Goal: Transaction & Acquisition: Purchase product/service

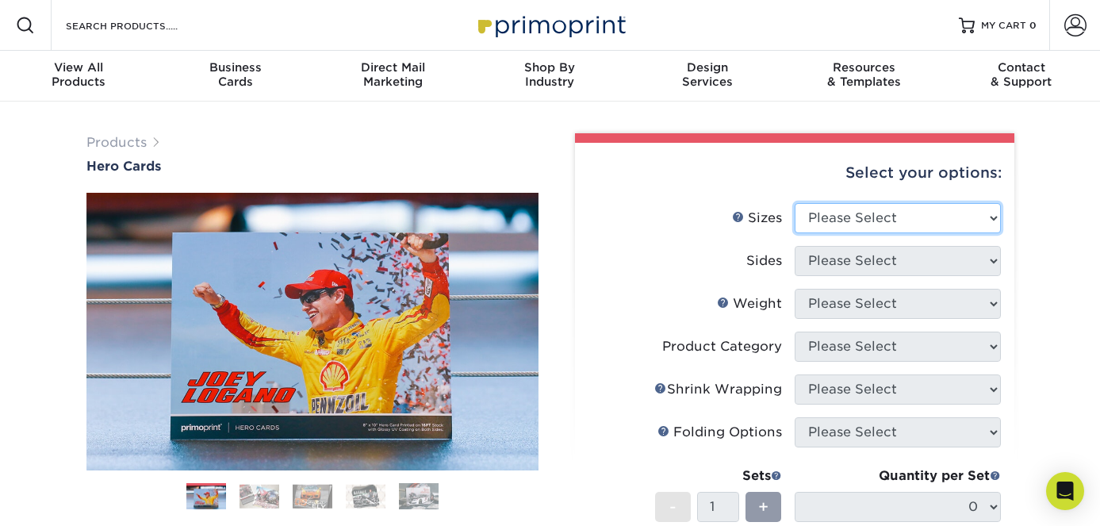
click at [994, 215] on select "Please Select 1.5" x 7" 4" x 6" 5" x 7" 6" x 8" 6" x 8.5" 6" x 9" 7" x 8.5" 7.5…" at bounding box center [898, 218] width 206 height 30
select select "8.00x10.00"
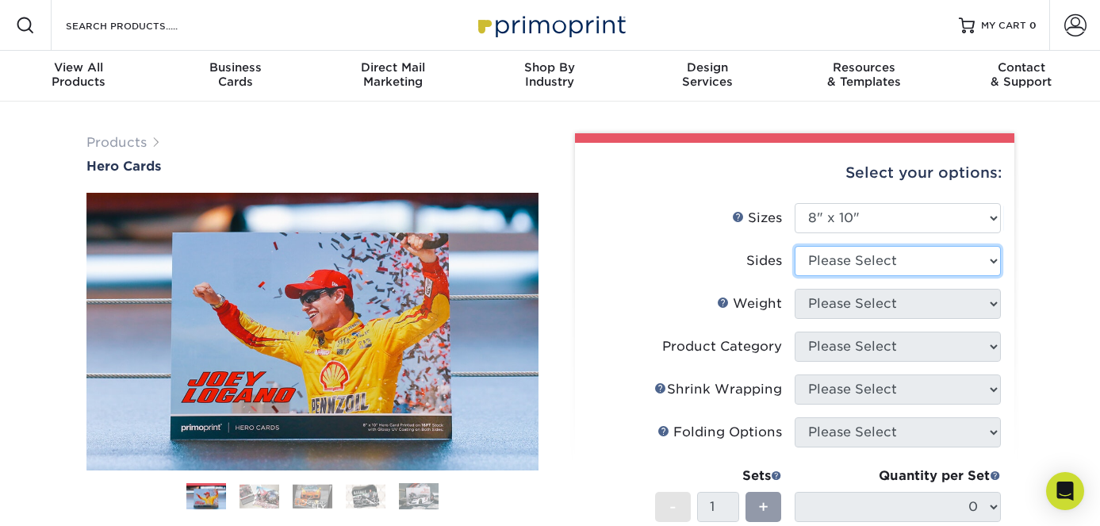
click at [932, 262] on select "Please Select Print Both Sides Print Front Only" at bounding box center [898, 261] width 206 height 30
select select "13abbda7-1d64-4f25-8bb2-c179b224825d"
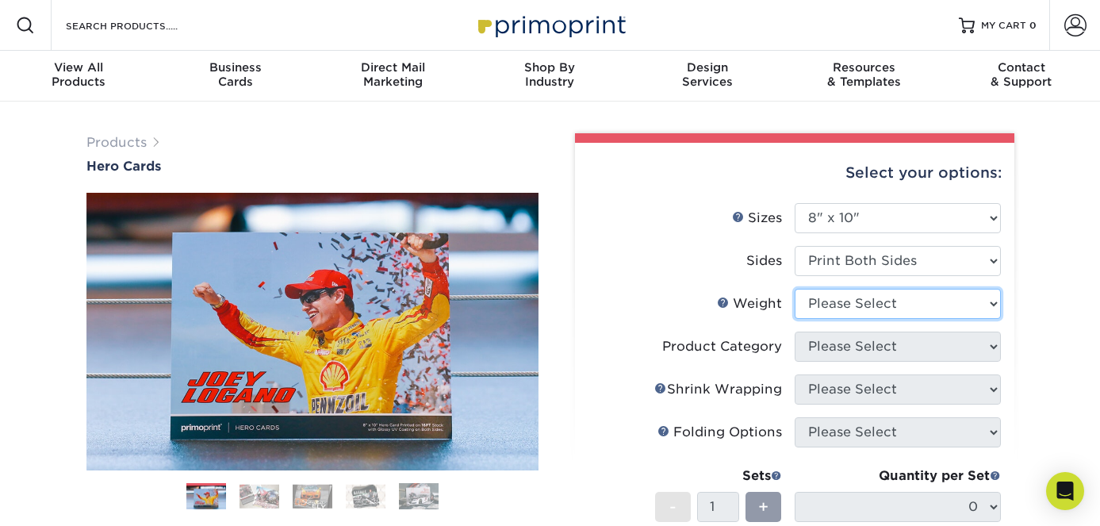
click at [912, 297] on select "Please Select 100LB 14PT 16PT" at bounding box center [898, 304] width 206 height 30
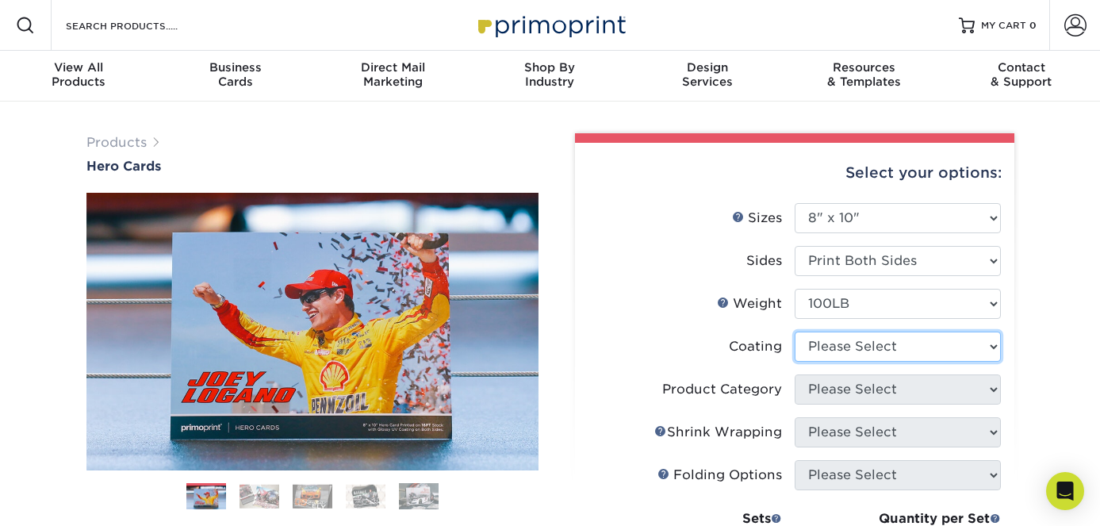
click at [857, 342] on select at bounding box center [898, 346] width 206 height 30
click at [867, 301] on select "Please Select 100LB 14PT 16PT" at bounding box center [898, 304] width 206 height 30
select select "14PT"
click at [856, 350] on select at bounding box center [898, 346] width 206 height 30
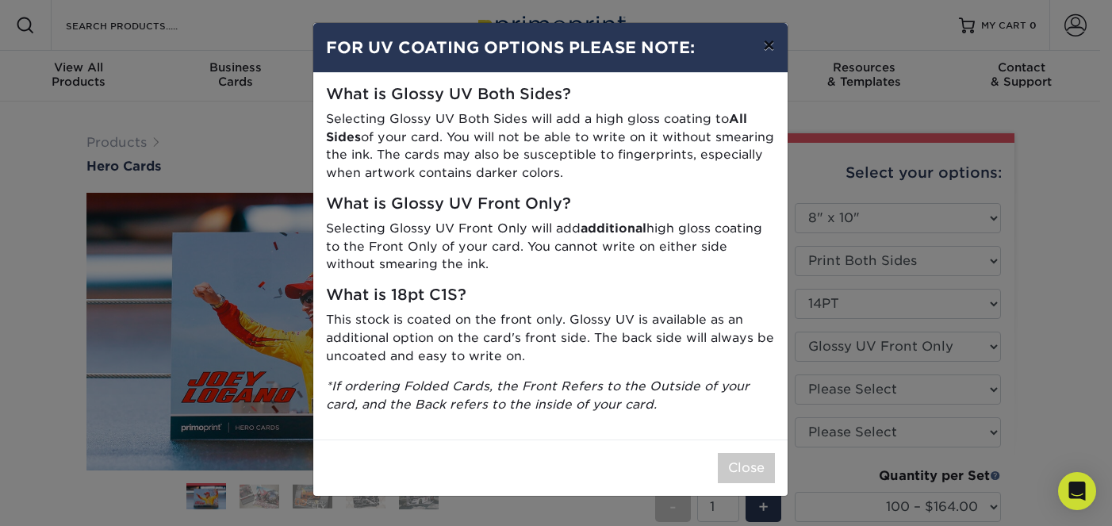
click at [771, 49] on button "×" at bounding box center [768, 45] width 36 height 44
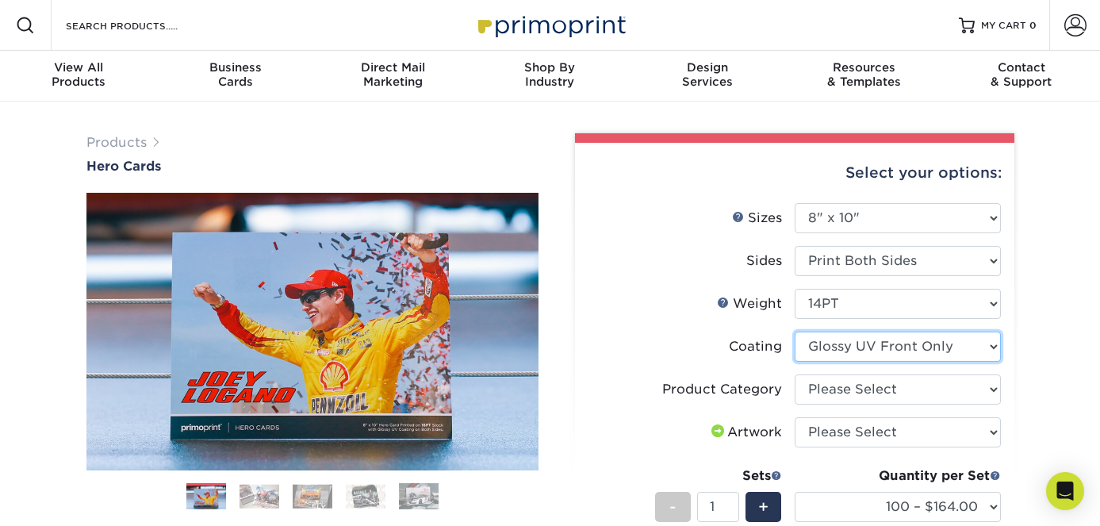
click at [944, 348] on select at bounding box center [898, 346] width 206 height 30
select select "121bb7b5-3b4d-429f-bd8d-bbf80e953313"
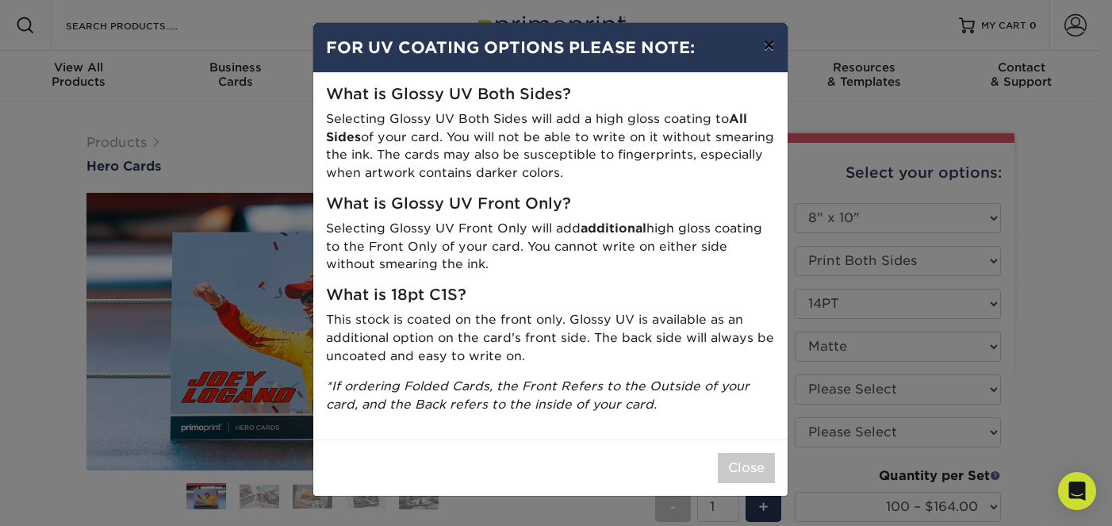
click at [767, 52] on button "×" at bounding box center [768, 45] width 36 height 44
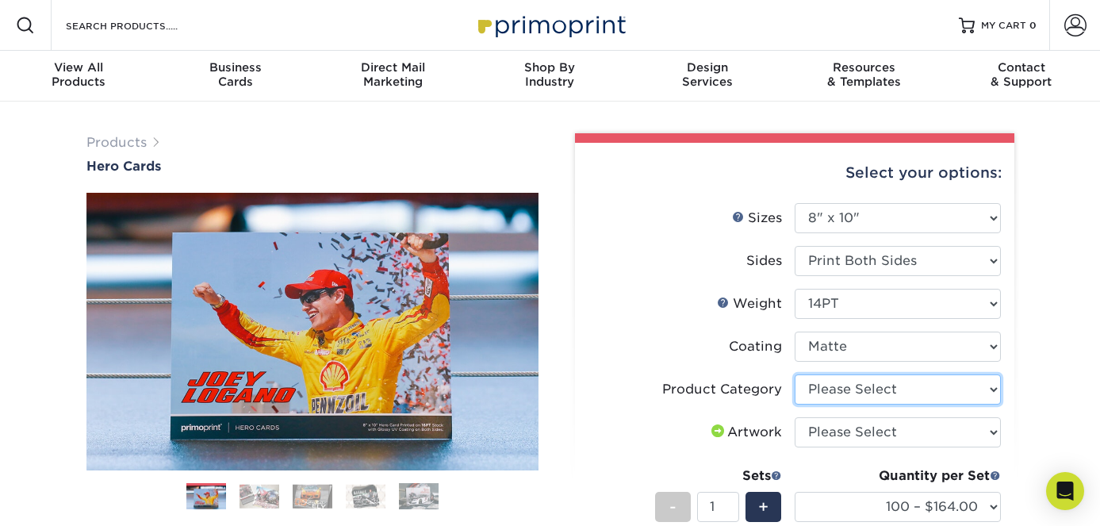
click at [867, 386] on select "Please Select Sell Sheets" at bounding box center [898, 389] width 206 height 30
click at [680, 431] on label "Artwork" at bounding box center [691, 432] width 206 height 30
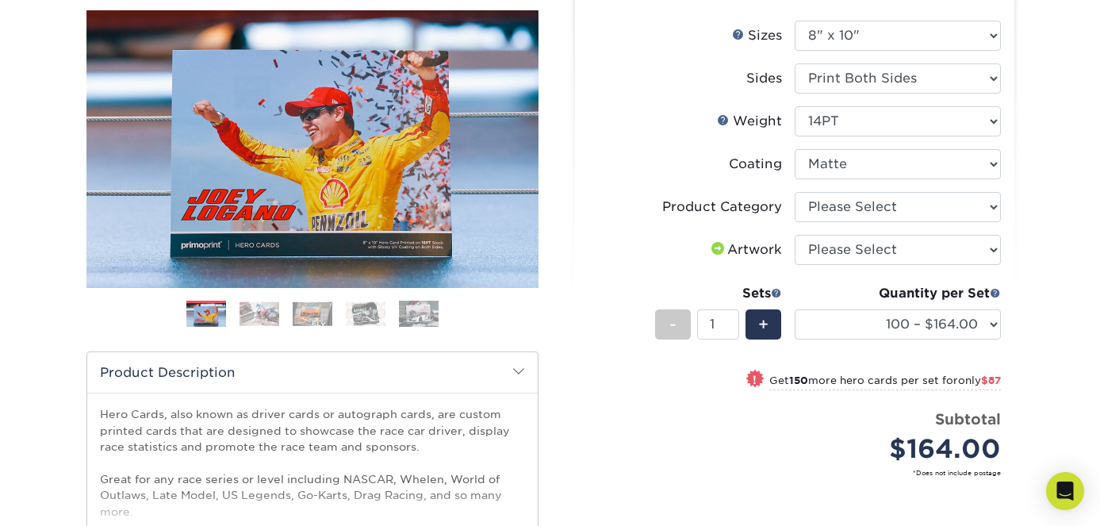
scroll to position [182, 0]
click at [887, 256] on select "Please Select I will upload files I need a design - $150" at bounding box center [898, 250] width 206 height 30
select select "upload"
click at [1041, 344] on div "Products Hero Cards Previous Next ," at bounding box center [550, 342] width 1100 height 847
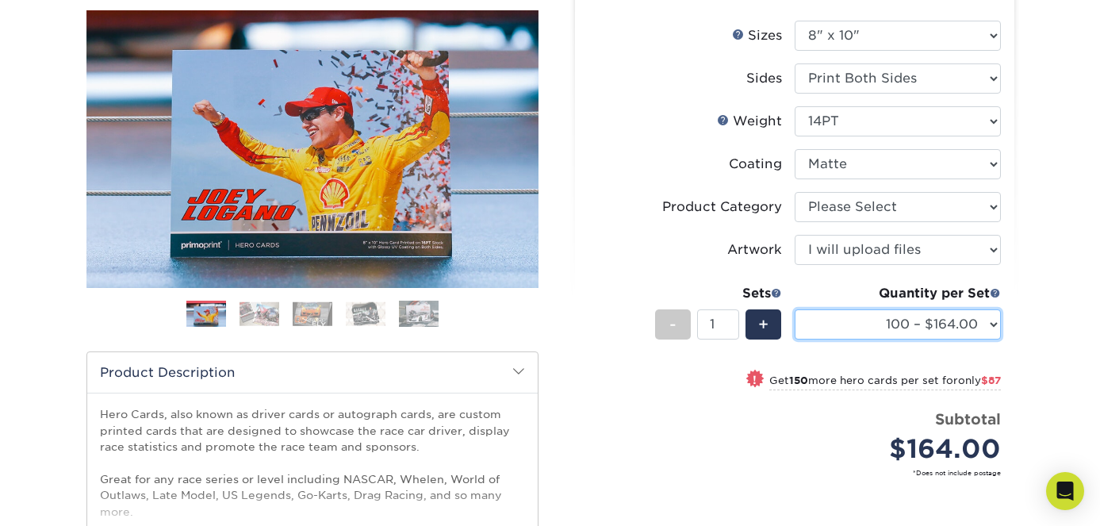
click at [983, 324] on select "100 – $164.00 250 – $251.00 500 – $292.00 1000 – $319.00 2500 – $529.00 5000 – …" at bounding box center [898, 324] width 206 height 30
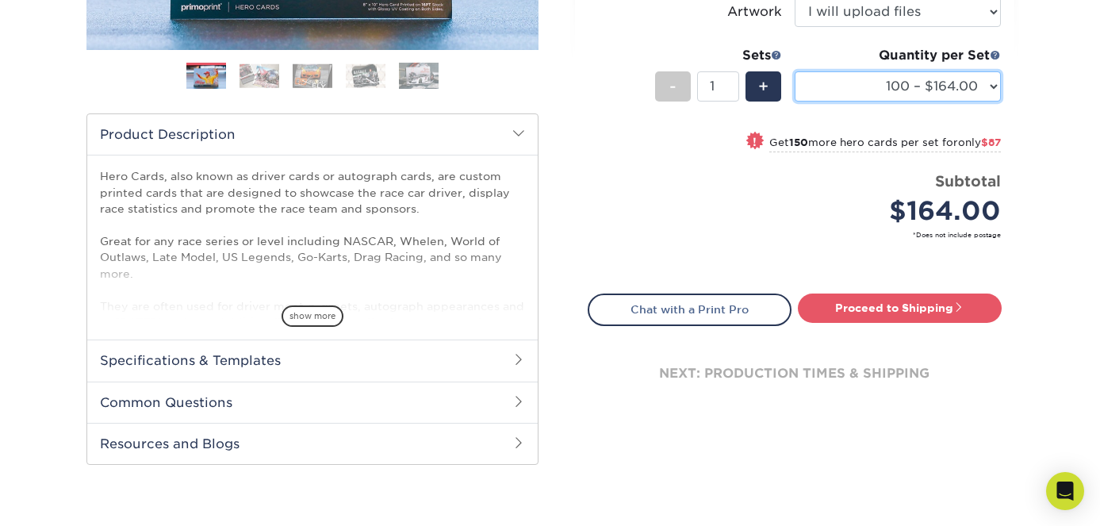
scroll to position [421, 0]
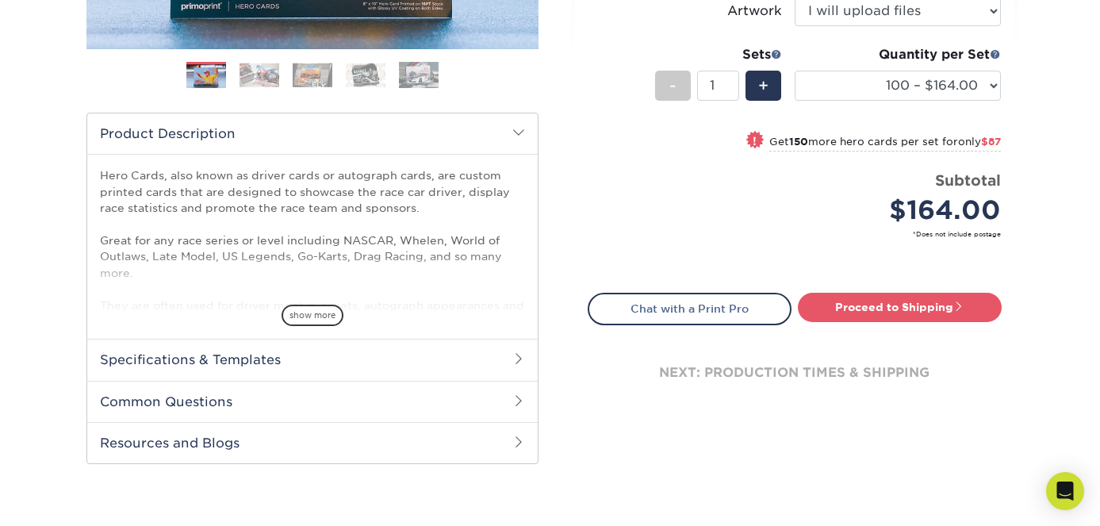
click at [515, 361] on span at bounding box center [518, 358] width 13 height 13
click at [192, 404] on link "See All Sizes" at bounding box center [192, 401] width 66 height 12
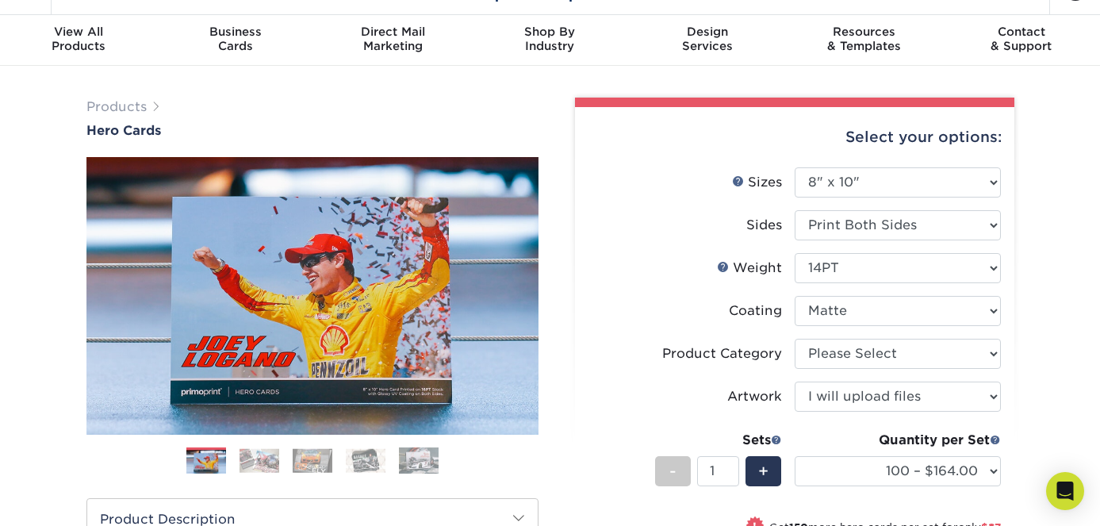
scroll to position [0, 0]
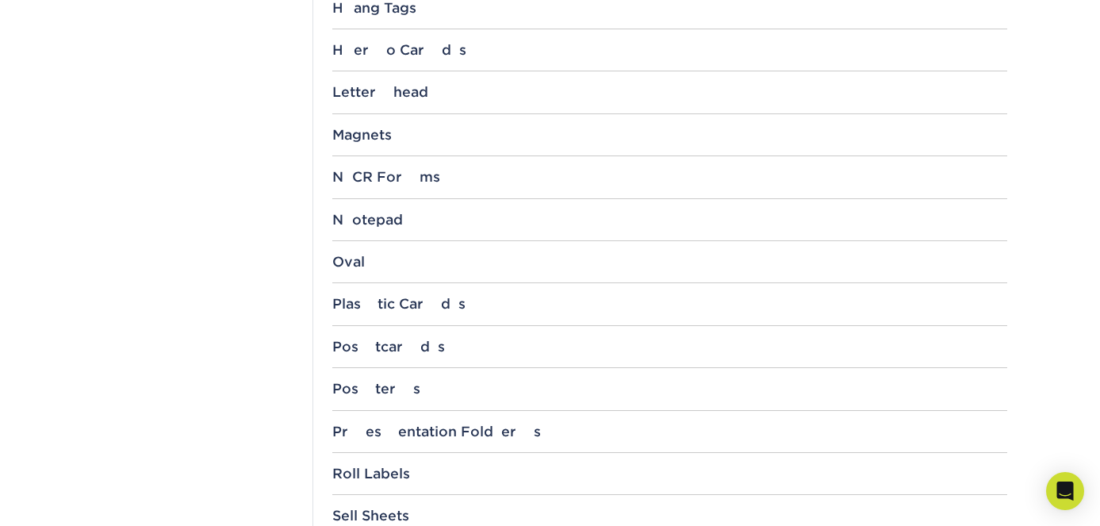
scroll to position [1817, 0]
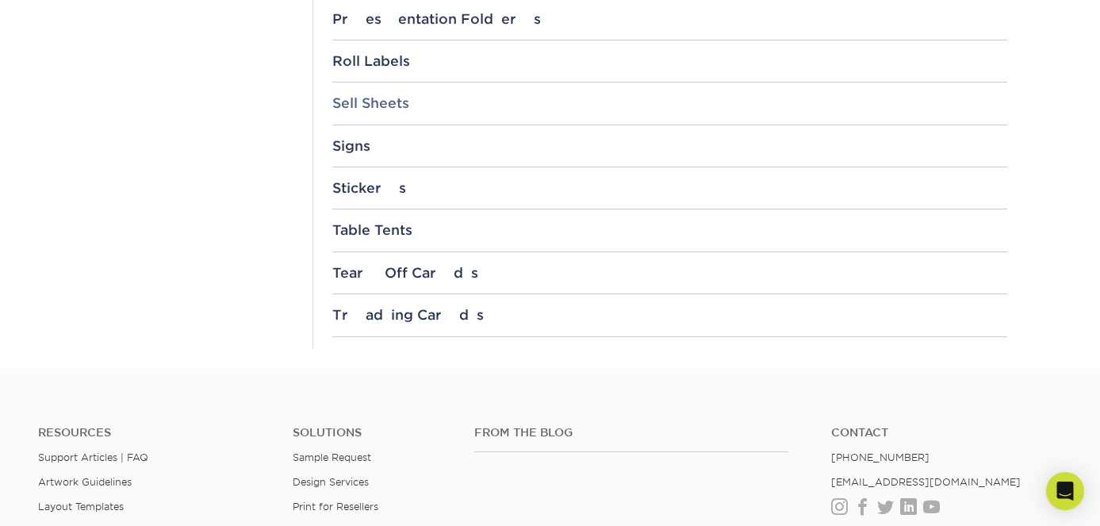
click at [358, 109] on div "Sell Sheets" at bounding box center [669, 103] width 675 height 16
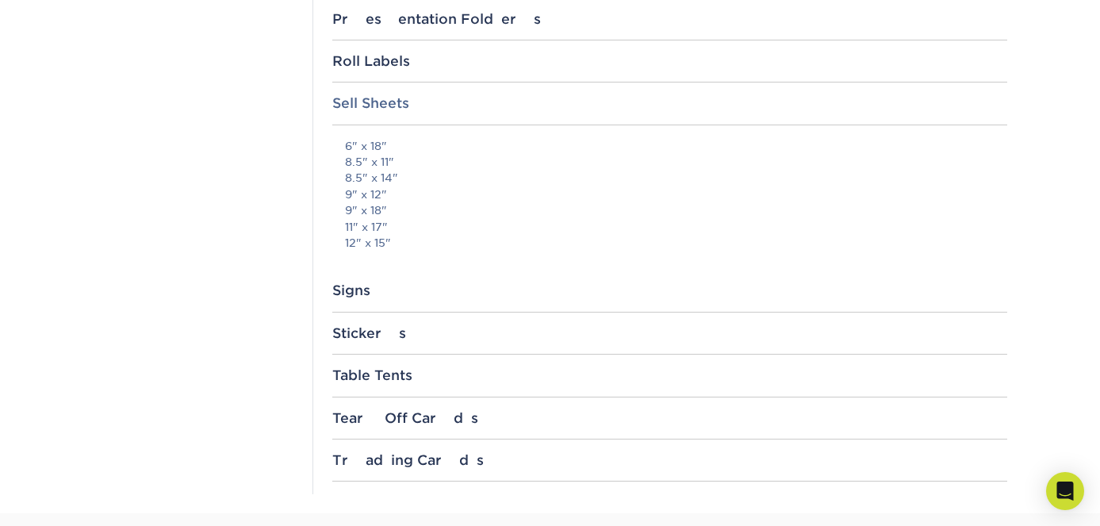
click at [358, 109] on div "Sell Sheets" at bounding box center [669, 103] width 675 height 16
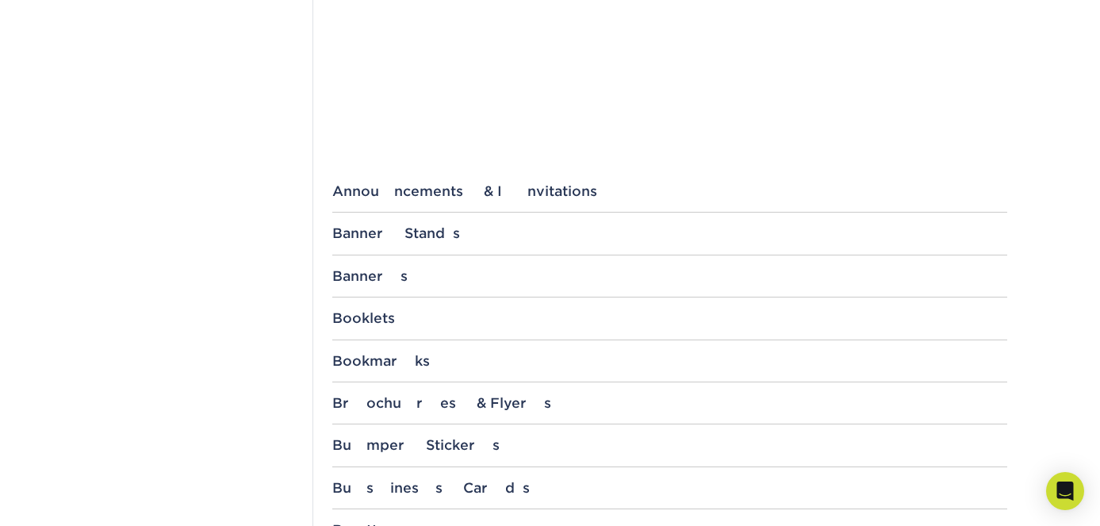
scroll to position [0, 0]
